Goal: Task Accomplishment & Management: Use online tool/utility

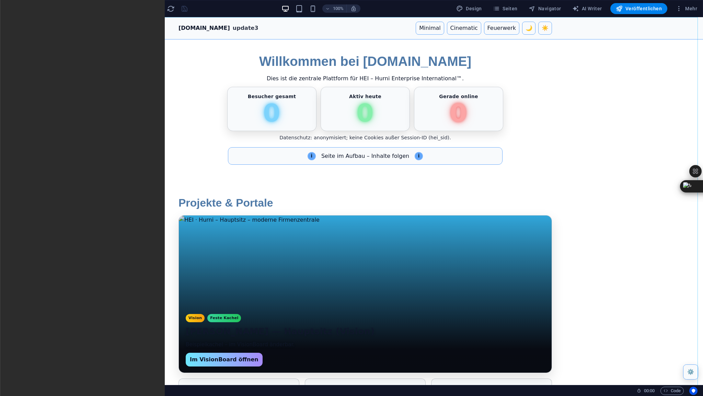
click at [46, 23] on span "HTML" at bounding box center [43, 21] width 11 height 4
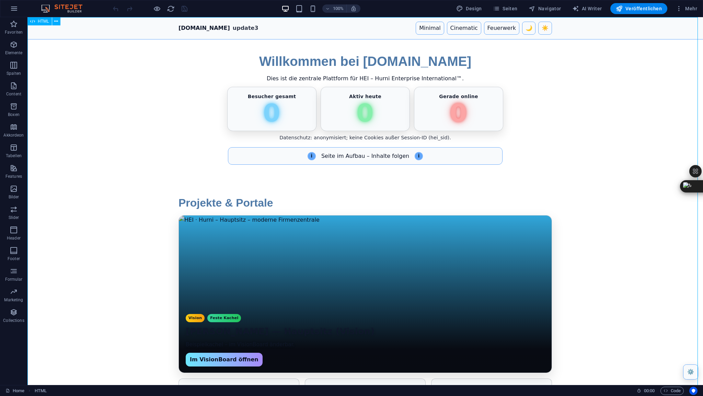
click at [46, 23] on span "HTML" at bounding box center [43, 21] width 11 height 4
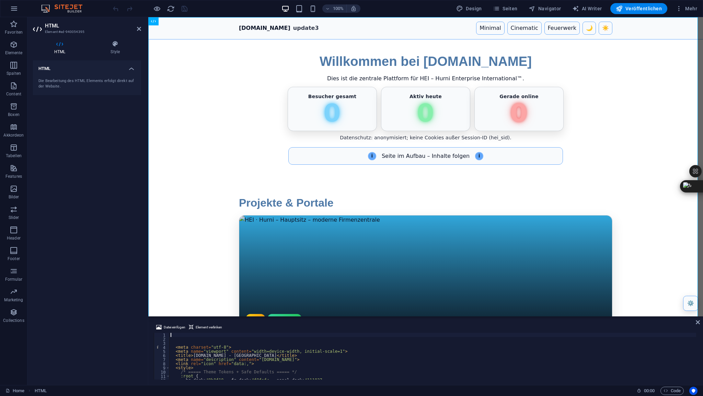
click at [175, 333] on div "< meta charset = "utf-8" > < meta name = "viewport" content = "width=device-wid…" at bounding box center [570, 360] width 802 height 54
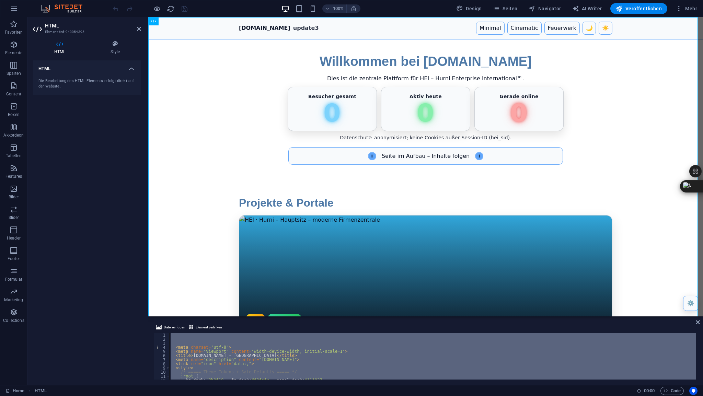
scroll to position [2184, 0]
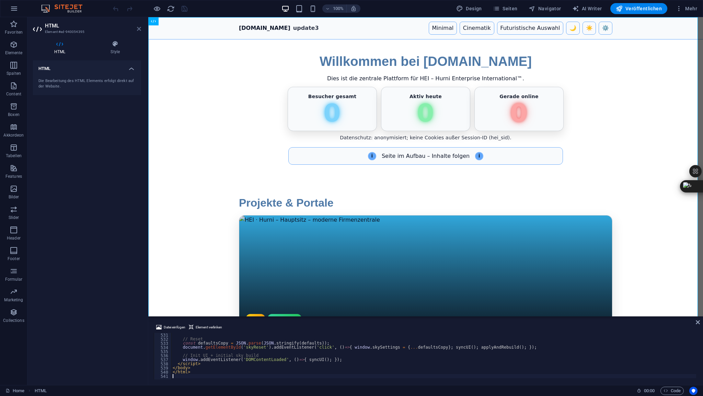
click at [140, 30] on icon at bounding box center [139, 28] width 4 height 5
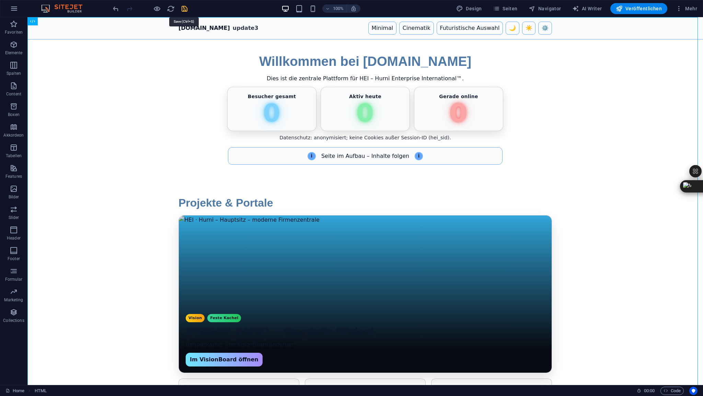
click at [181, 9] on icon "save" at bounding box center [185, 9] width 8 height 8
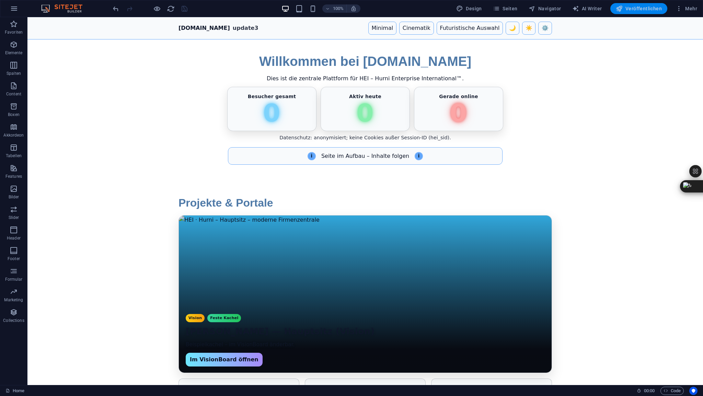
click at [639, 11] on span "Veröffentlichen" at bounding box center [639, 8] width 46 height 7
